Goal: Find specific page/section: Find specific page/section

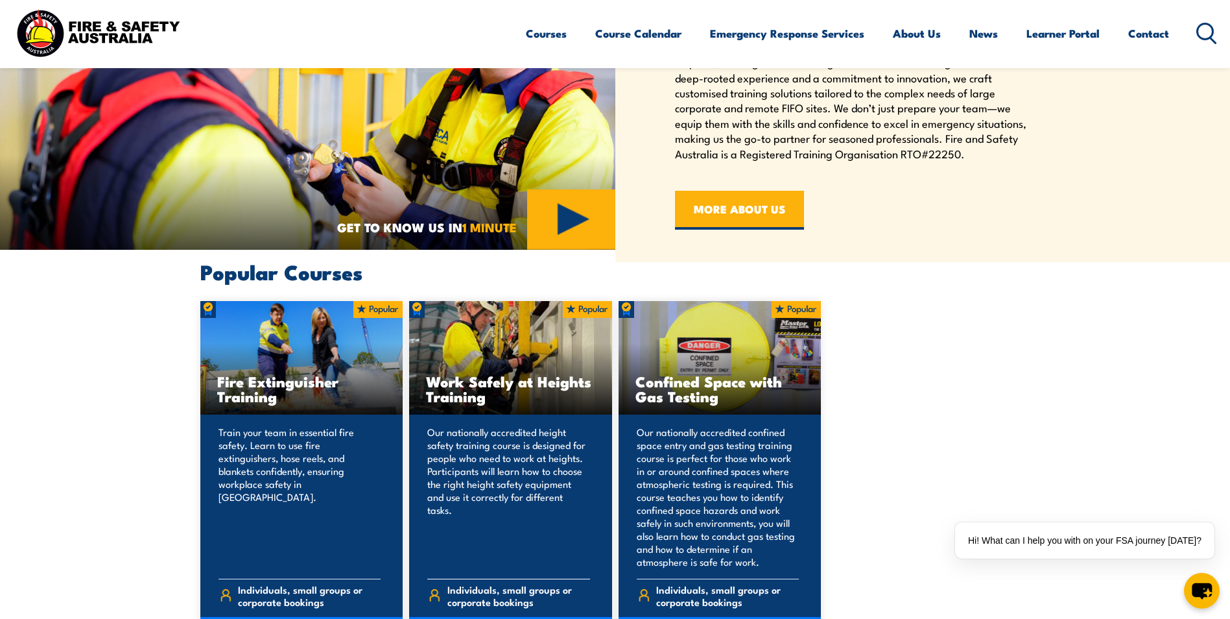
scroll to position [519, 0]
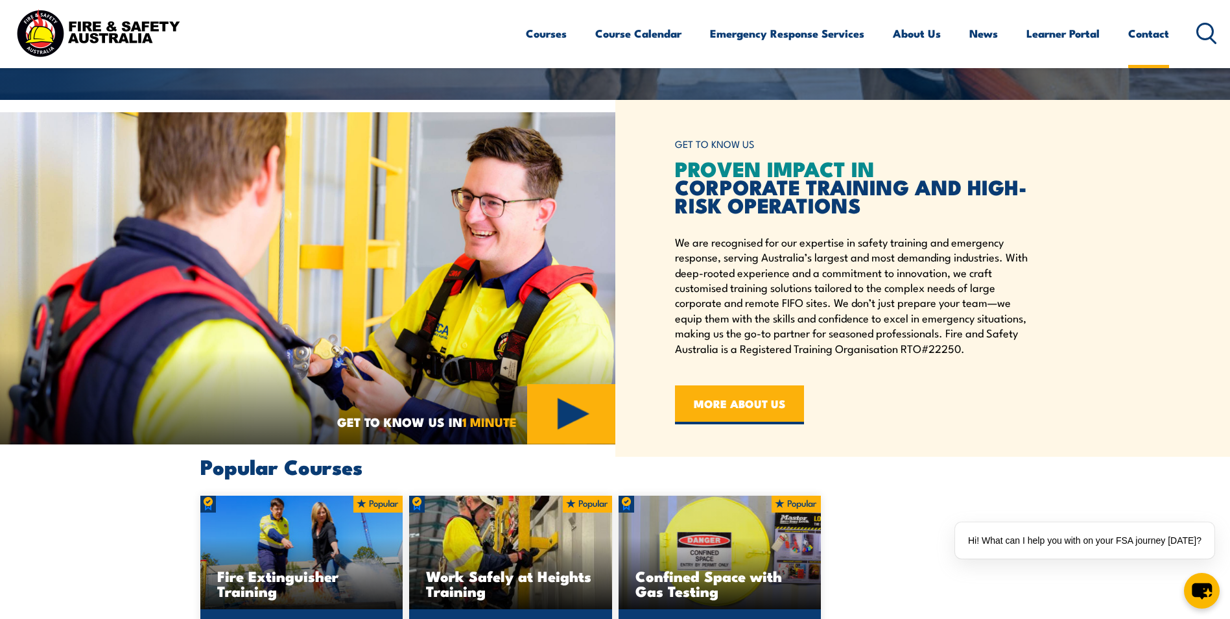
click at [1136, 32] on link "Contact" at bounding box center [1149, 33] width 41 height 34
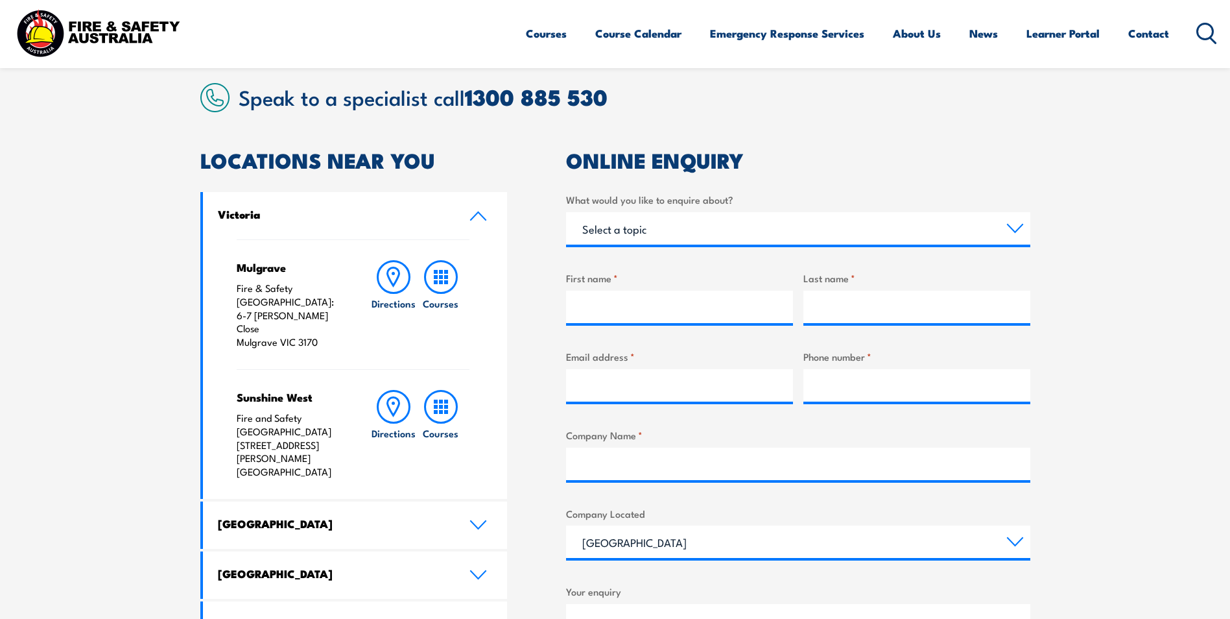
scroll to position [454, 0]
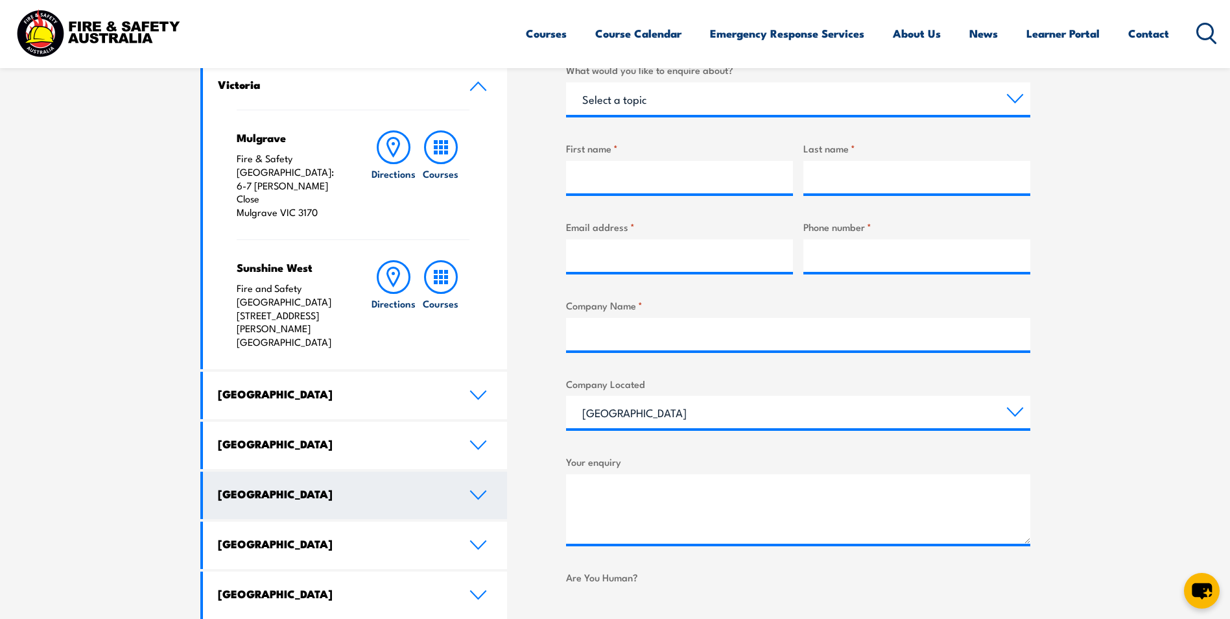
click at [312, 486] on h4 "Western Australia" at bounding box center [334, 493] width 232 height 14
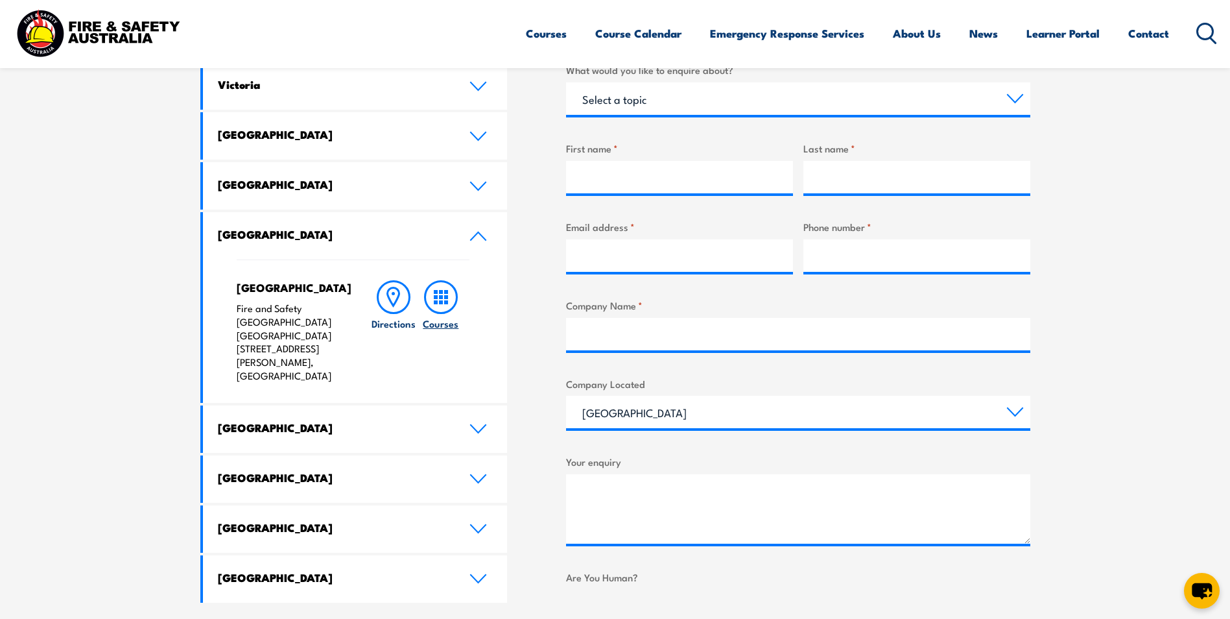
click at [429, 325] on h6 "Courses" at bounding box center [441, 324] width 36 height 14
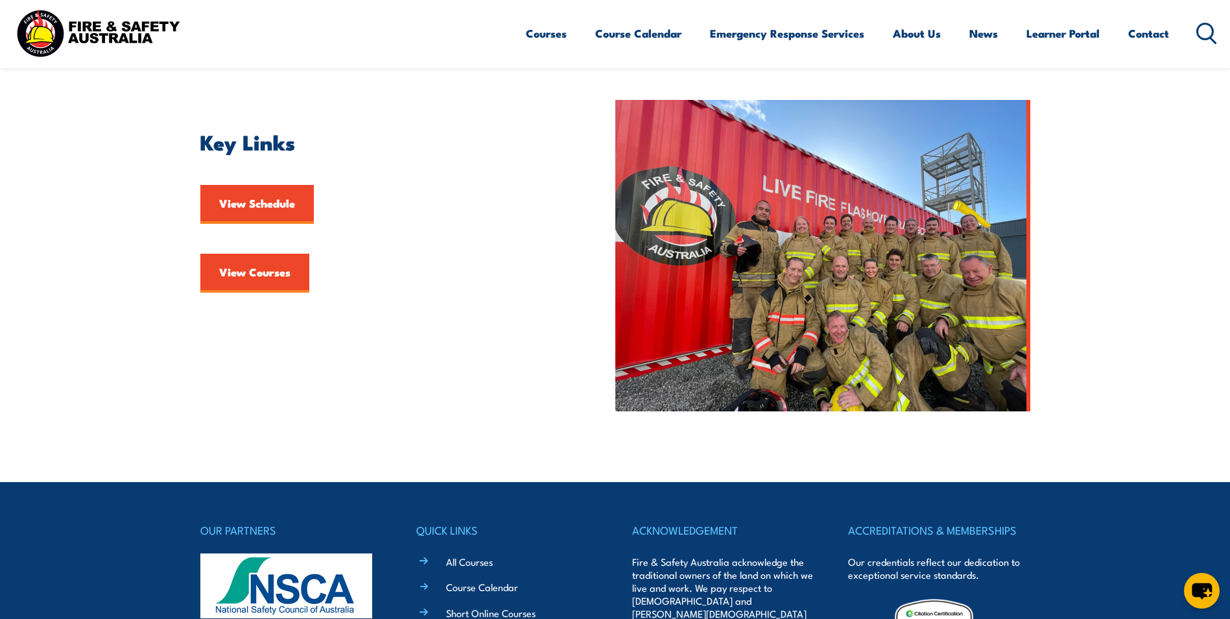
scroll to position [519, 0]
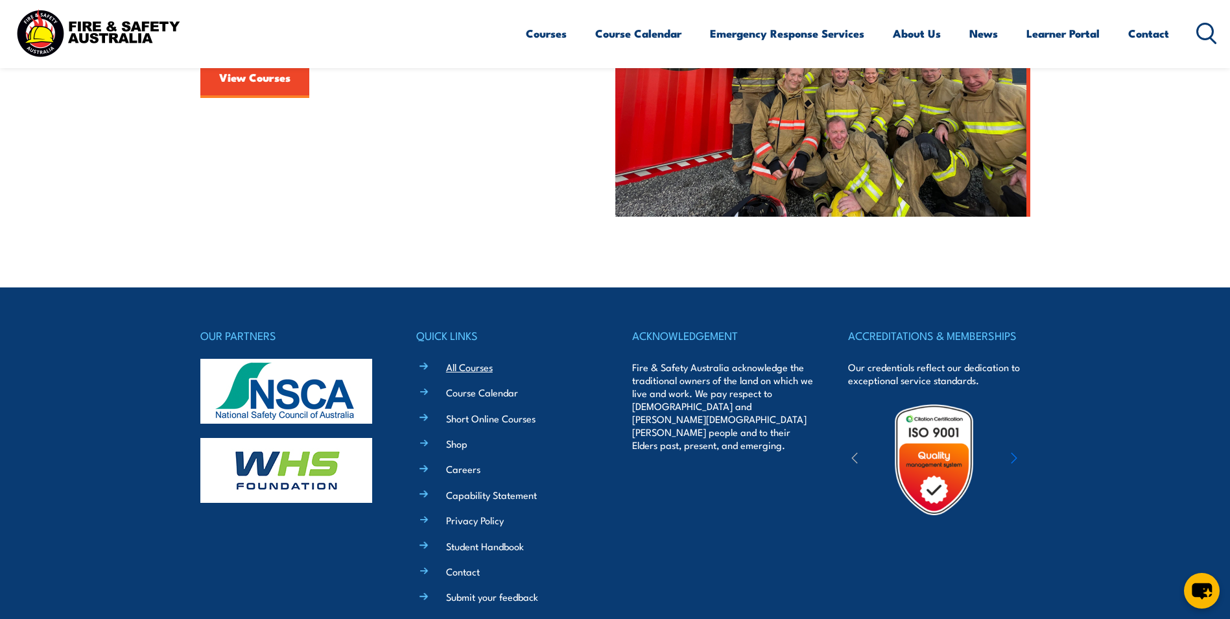
click at [479, 366] on link "All Courses" at bounding box center [469, 367] width 47 height 14
